Goal: Task Accomplishment & Management: Manage account settings

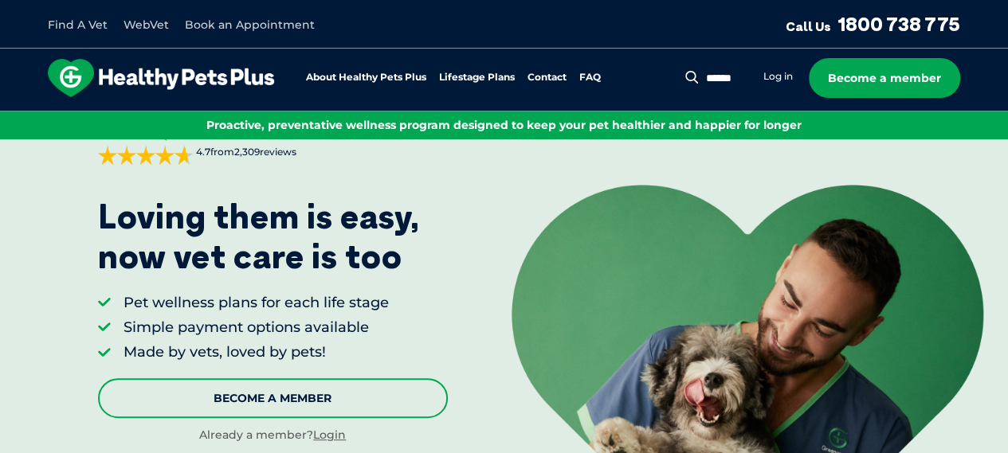
click at [281, 407] on link "Become A Member" at bounding box center [273, 398] width 350 height 40
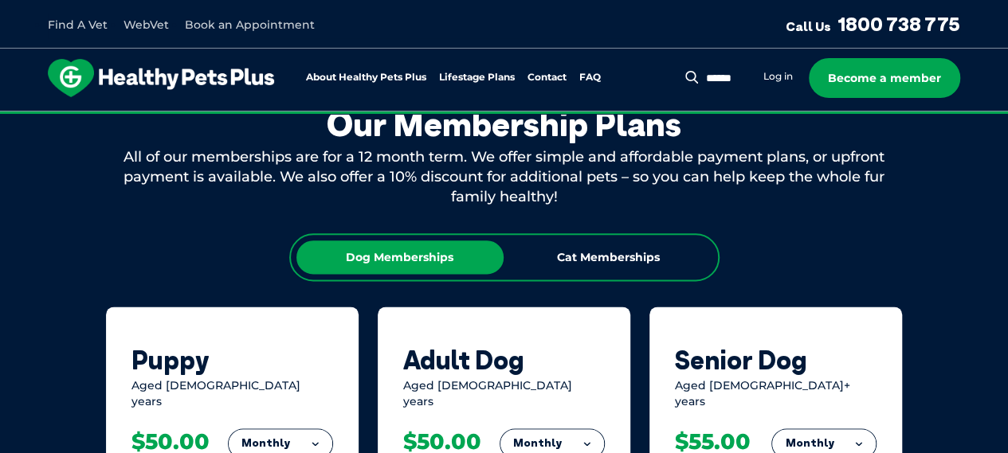
scroll to position [985, 0]
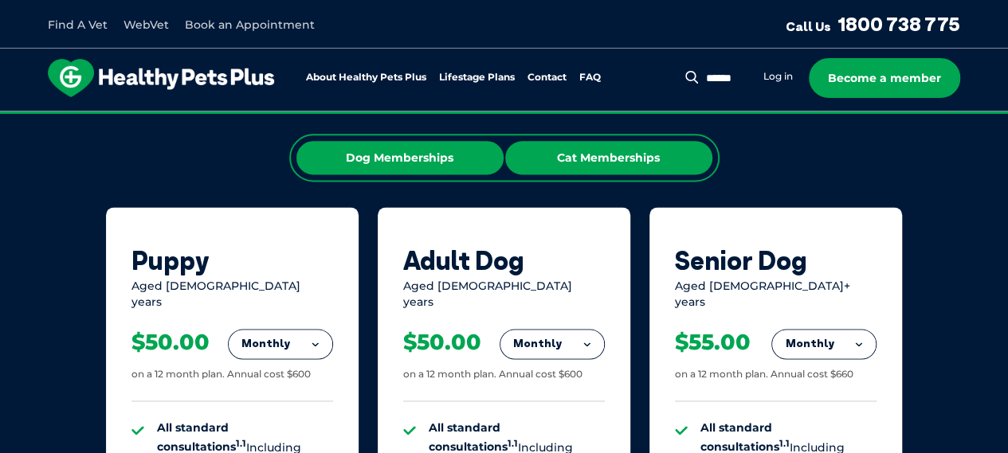
click at [595, 170] on div "Cat Memberships" at bounding box center [608, 157] width 207 height 33
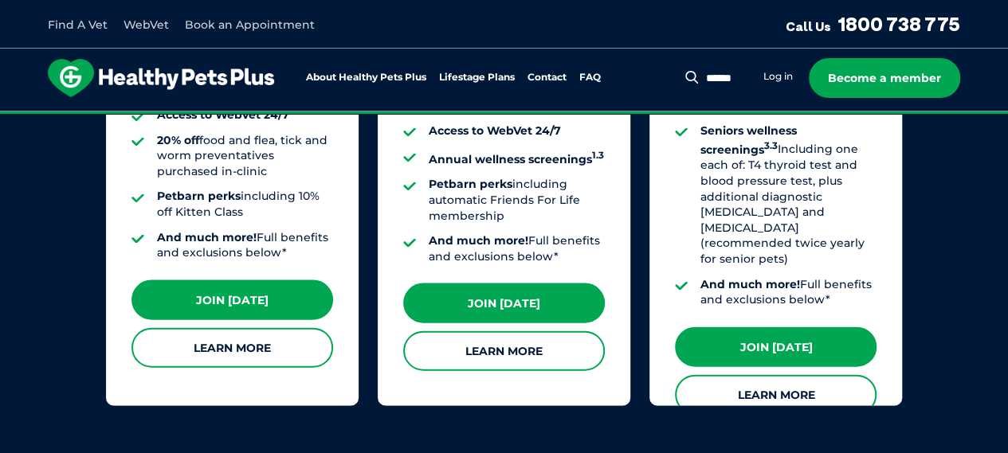
scroll to position [1571, 0]
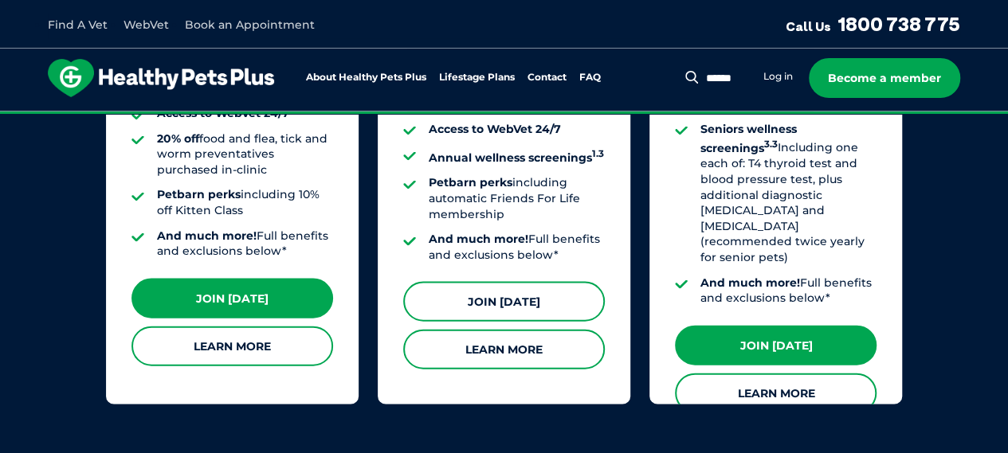
click at [495, 286] on link "Join [DATE]" at bounding box center [504, 302] width 202 height 40
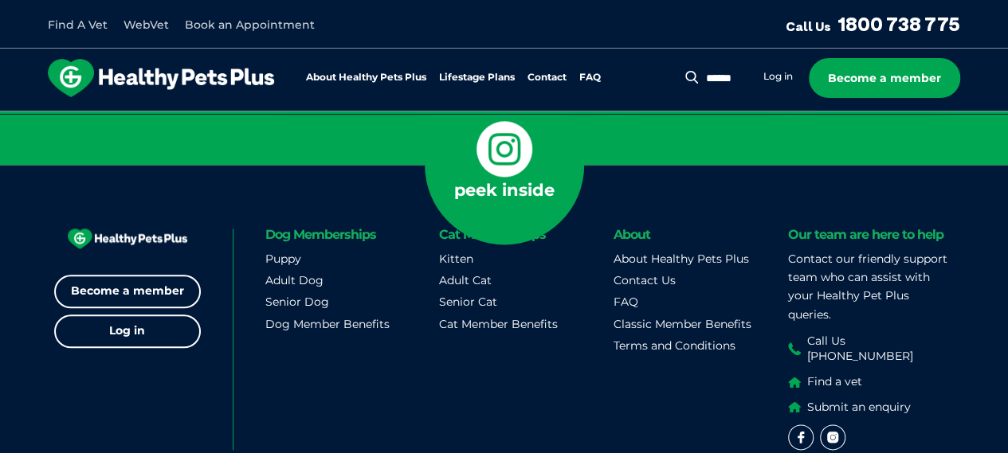
scroll to position [3810, 0]
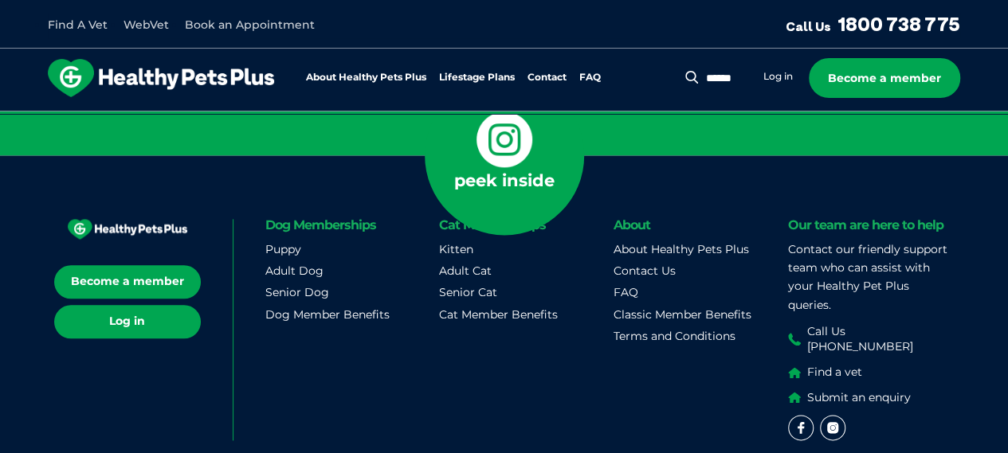
click at [142, 305] on link "Log in" at bounding box center [127, 321] width 147 height 33
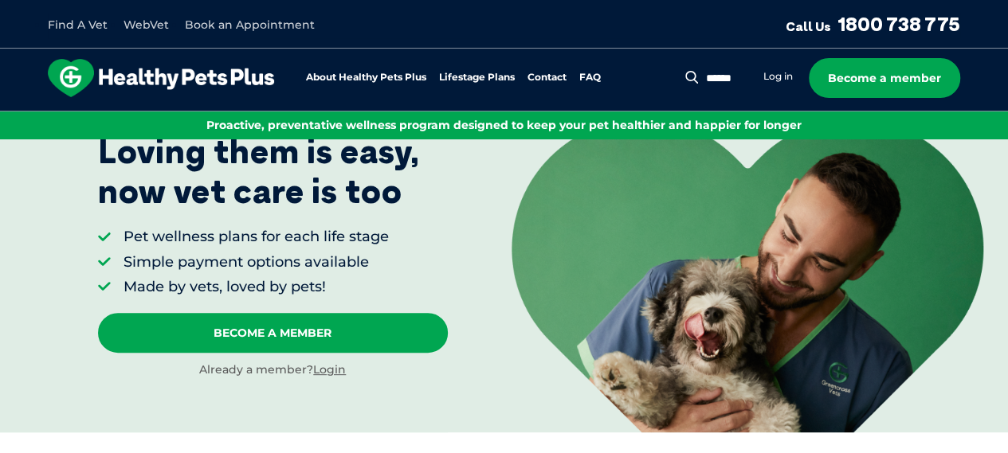
scroll to position [139, 0]
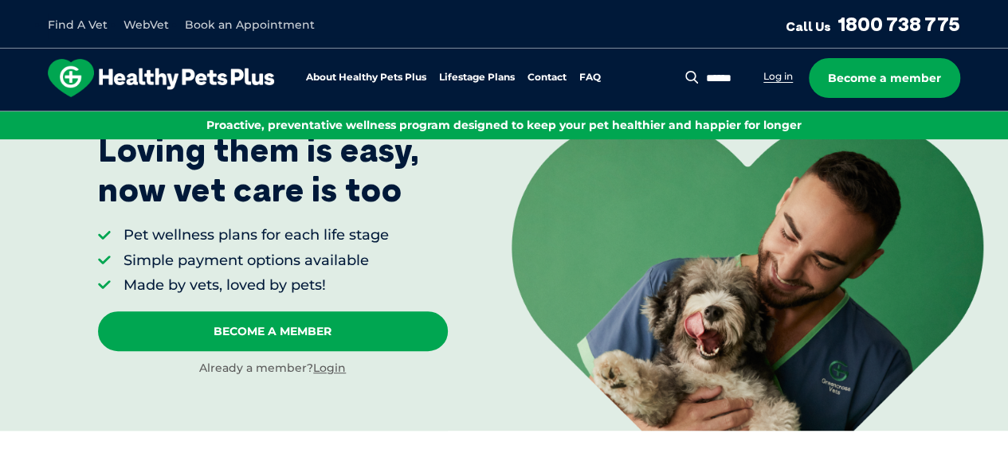
click at [790, 82] on link "Log in" at bounding box center [777, 76] width 29 height 13
click at [770, 84] on li "Log in" at bounding box center [777, 77] width 29 height 16
click at [778, 81] on link "Log in" at bounding box center [777, 76] width 29 height 13
click at [319, 377] on div "[DOMAIN_NAME] 4.7 from 2,309 reviews Sorted by best reviews Priya on [DATE] Thi…" at bounding box center [224, 215] width 448 height 431
click at [320, 370] on link "Login" at bounding box center [329, 368] width 33 height 14
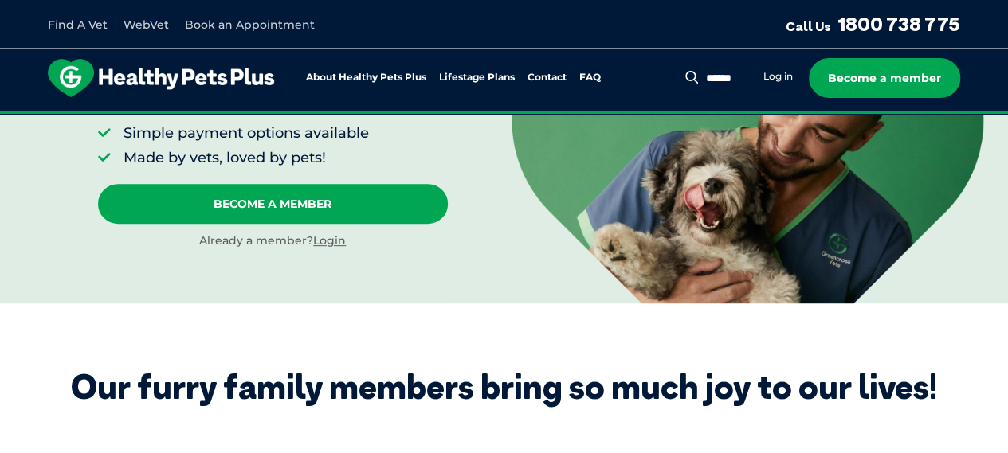
scroll to position [0, 0]
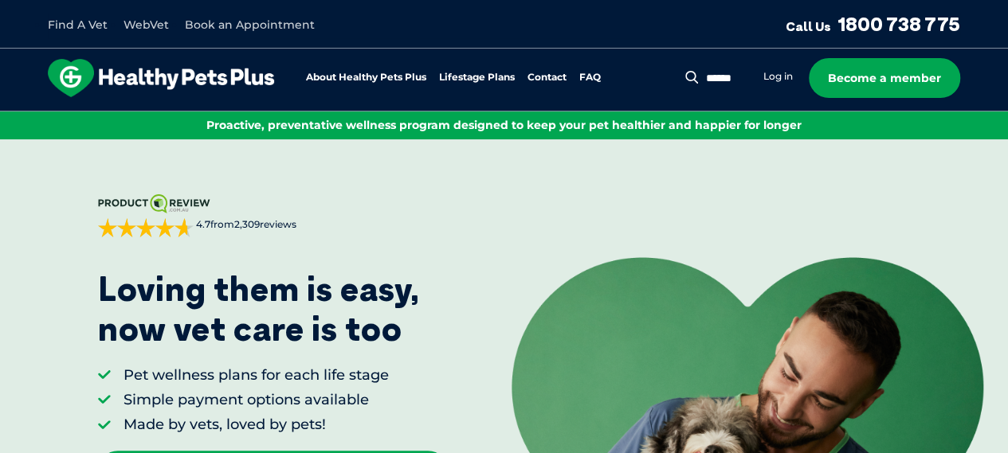
click at [257, 33] on li "Book an Appointment" at bounding box center [250, 25] width 130 height 18
click at [234, 31] on link "Book an Appointment" at bounding box center [250, 25] width 130 height 14
click at [147, 26] on link "WebVet" at bounding box center [145, 25] width 45 height 14
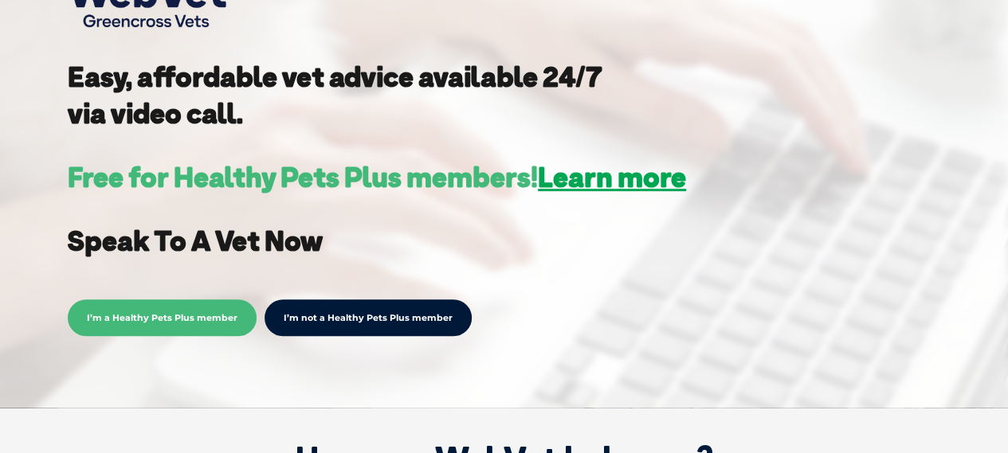
click at [219, 324] on span "I’m a Healthy Pets Plus member" at bounding box center [162, 318] width 189 height 37
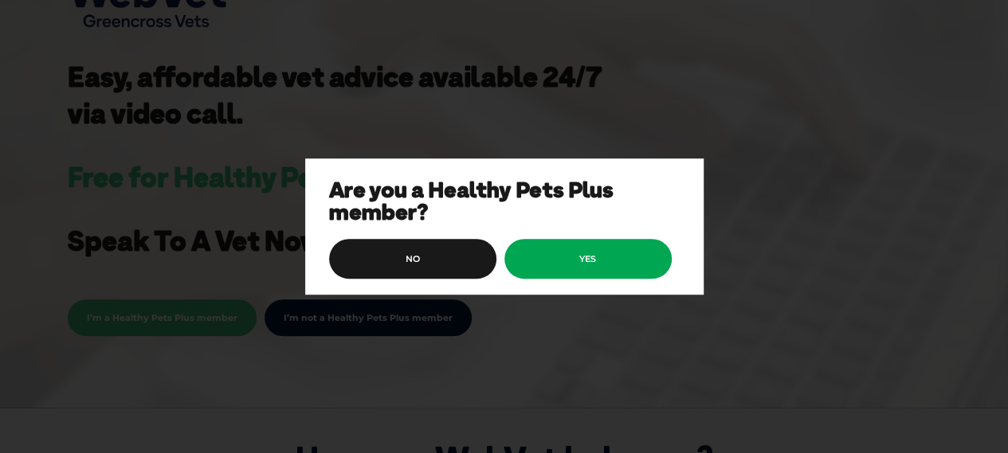
click at [556, 268] on link "yes" at bounding box center [587, 259] width 167 height 41
